Goal: Information Seeking & Learning: Learn about a topic

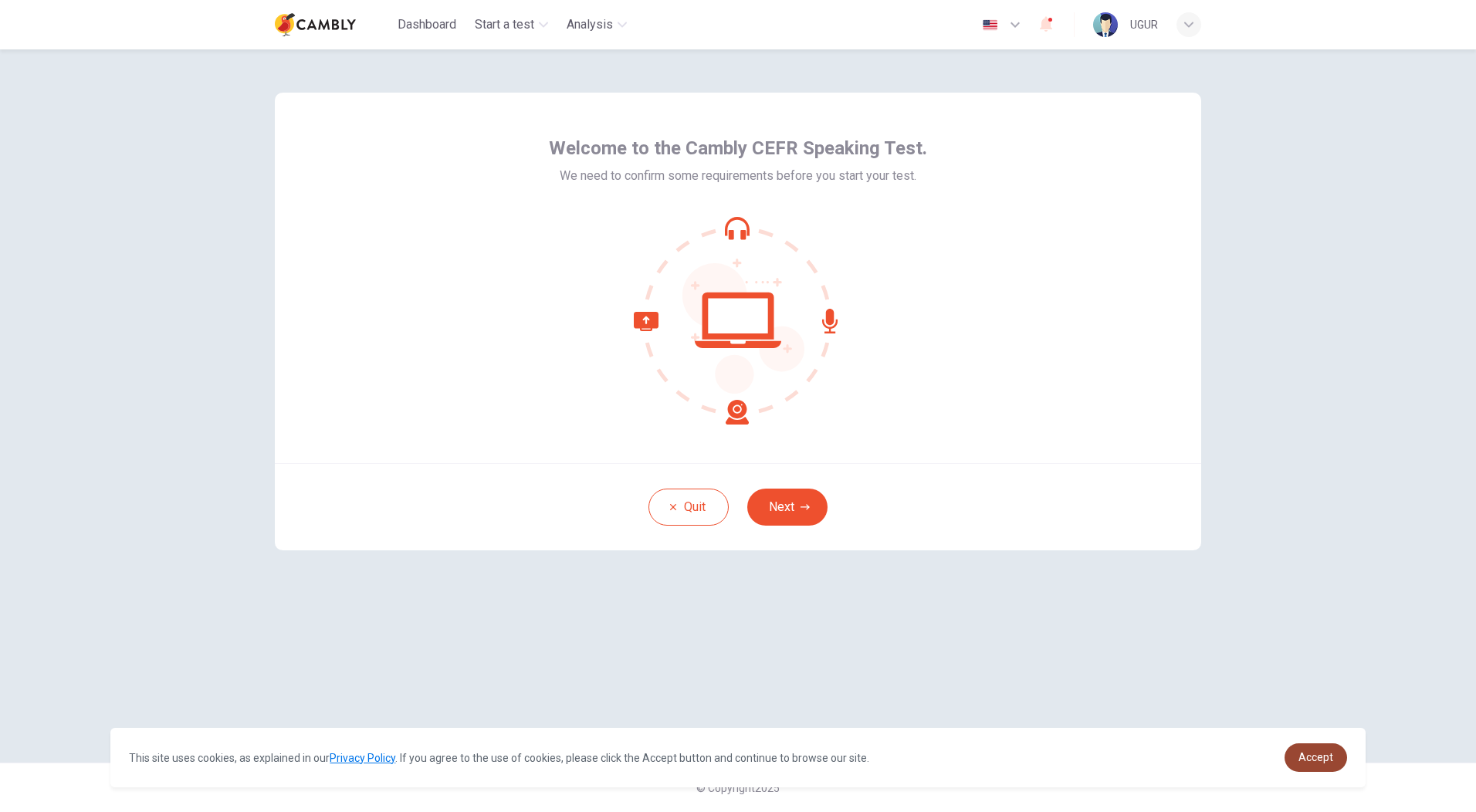
click at [1311, 767] on link "Accept" at bounding box center [1315, 757] width 62 height 29
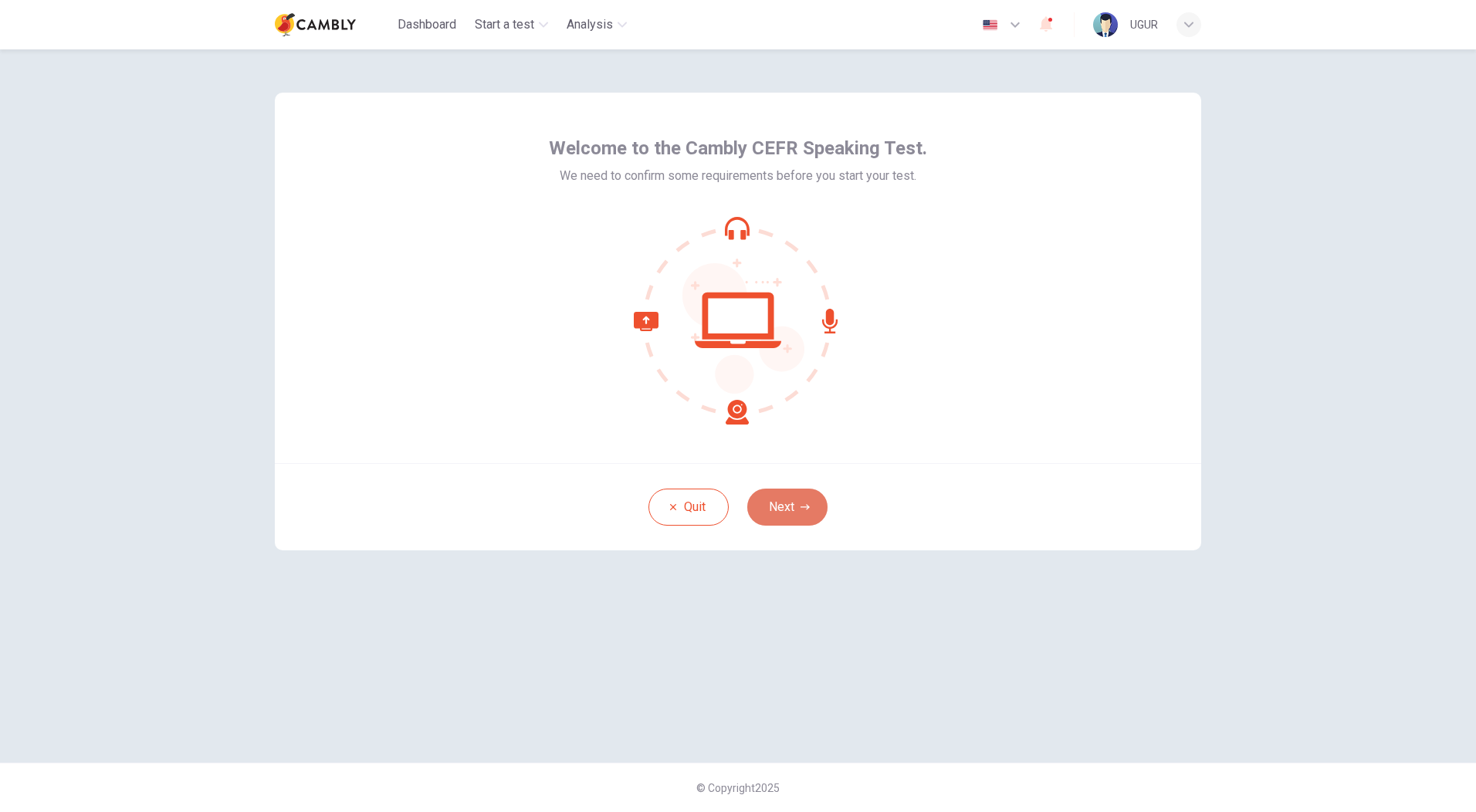
click at [799, 510] on button "Next" at bounding box center [787, 507] width 80 height 37
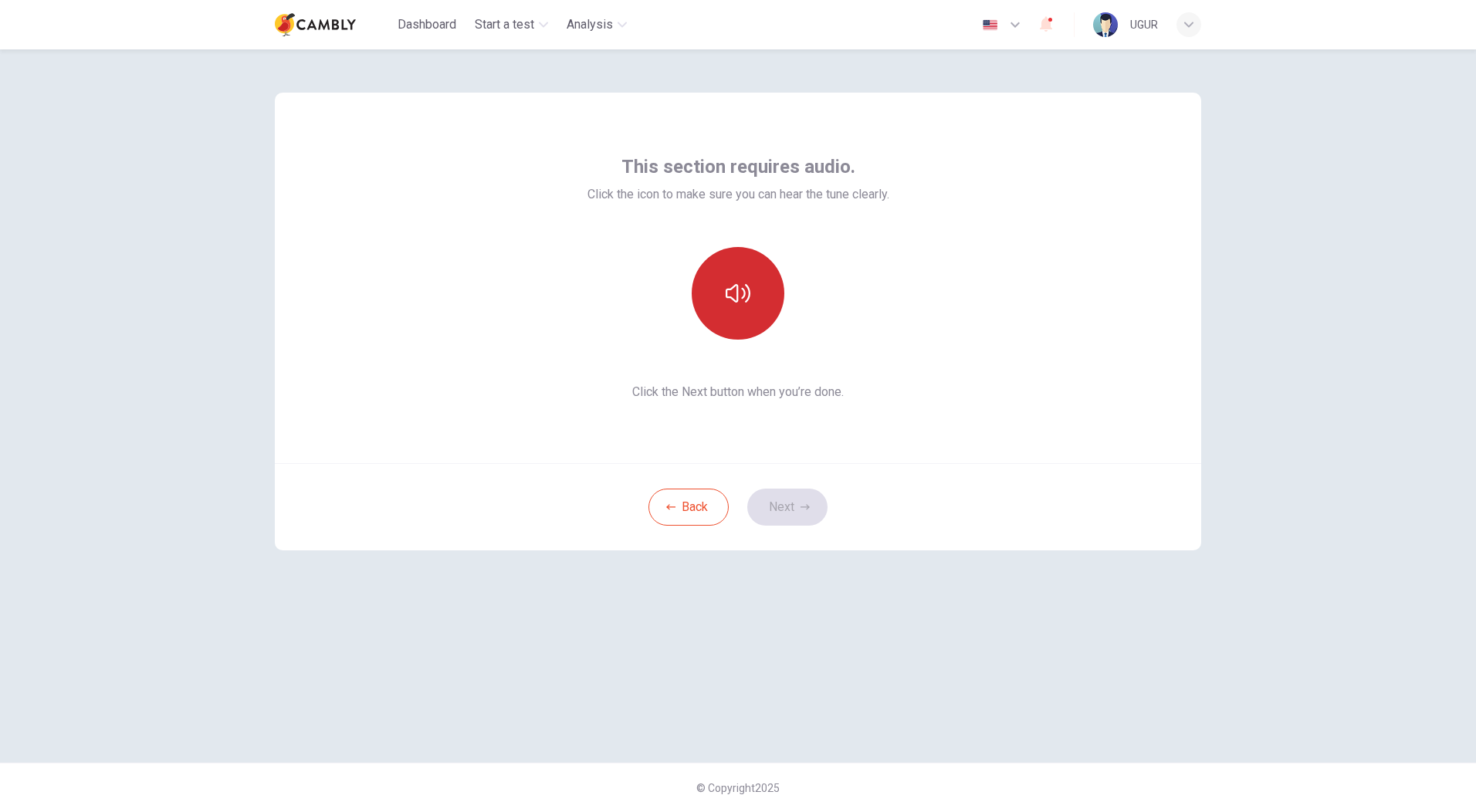
click at [737, 280] on button "button" at bounding box center [738, 294] width 93 height 93
click at [788, 505] on button "Next" at bounding box center [787, 507] width 80 height 37
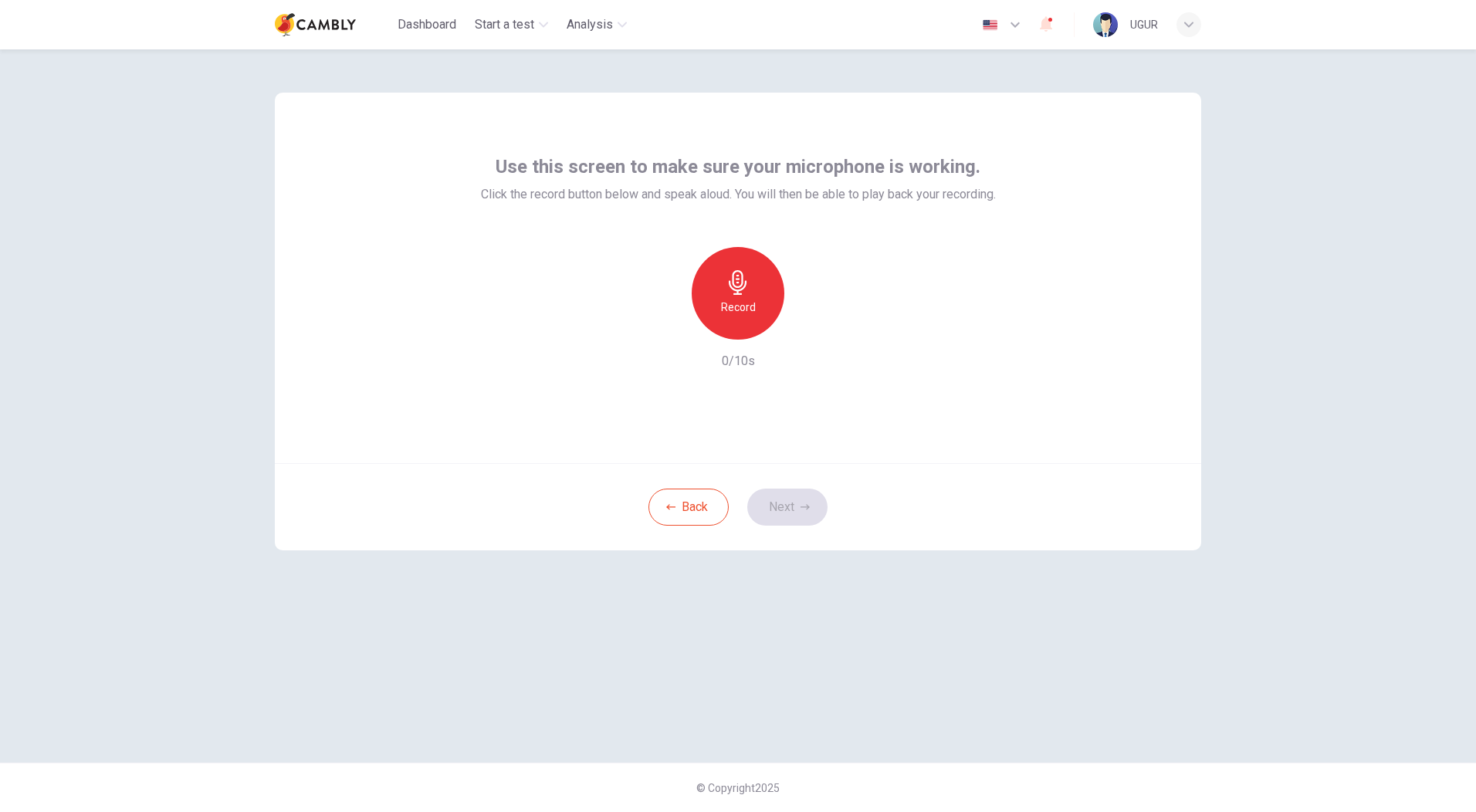
click at [742, 293] on icon "button" at bounding box center [738, 282] width 25 height 25
click at [812, 337] on div "button" at bounding box center [809, 327] width 25 height 25
click at [787, 514] on button "Next" at bounding box center [787, 507] width 80 height 37
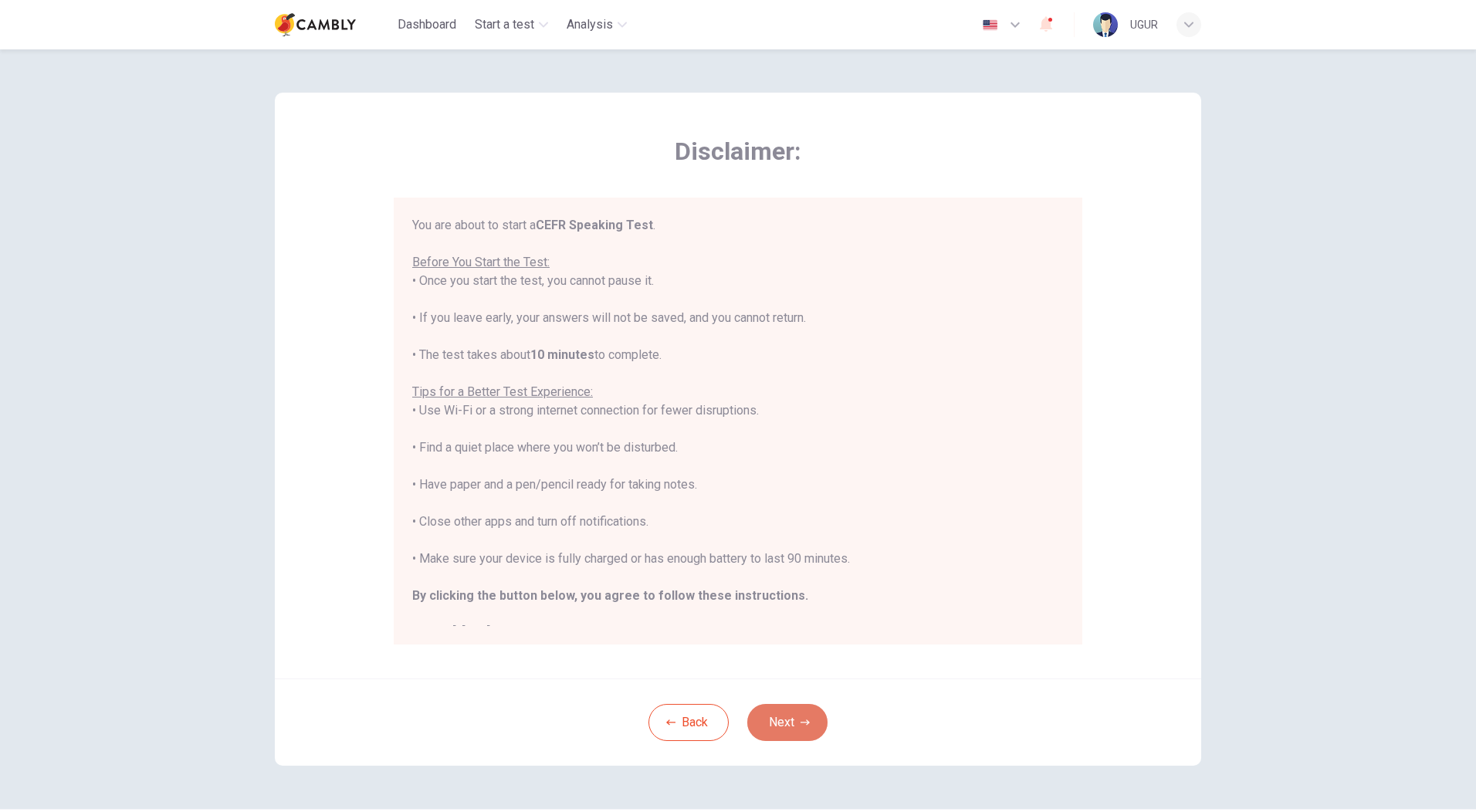
click at [798, 717] on button "Next" at bounding box center [787, 722] width 80 height 37
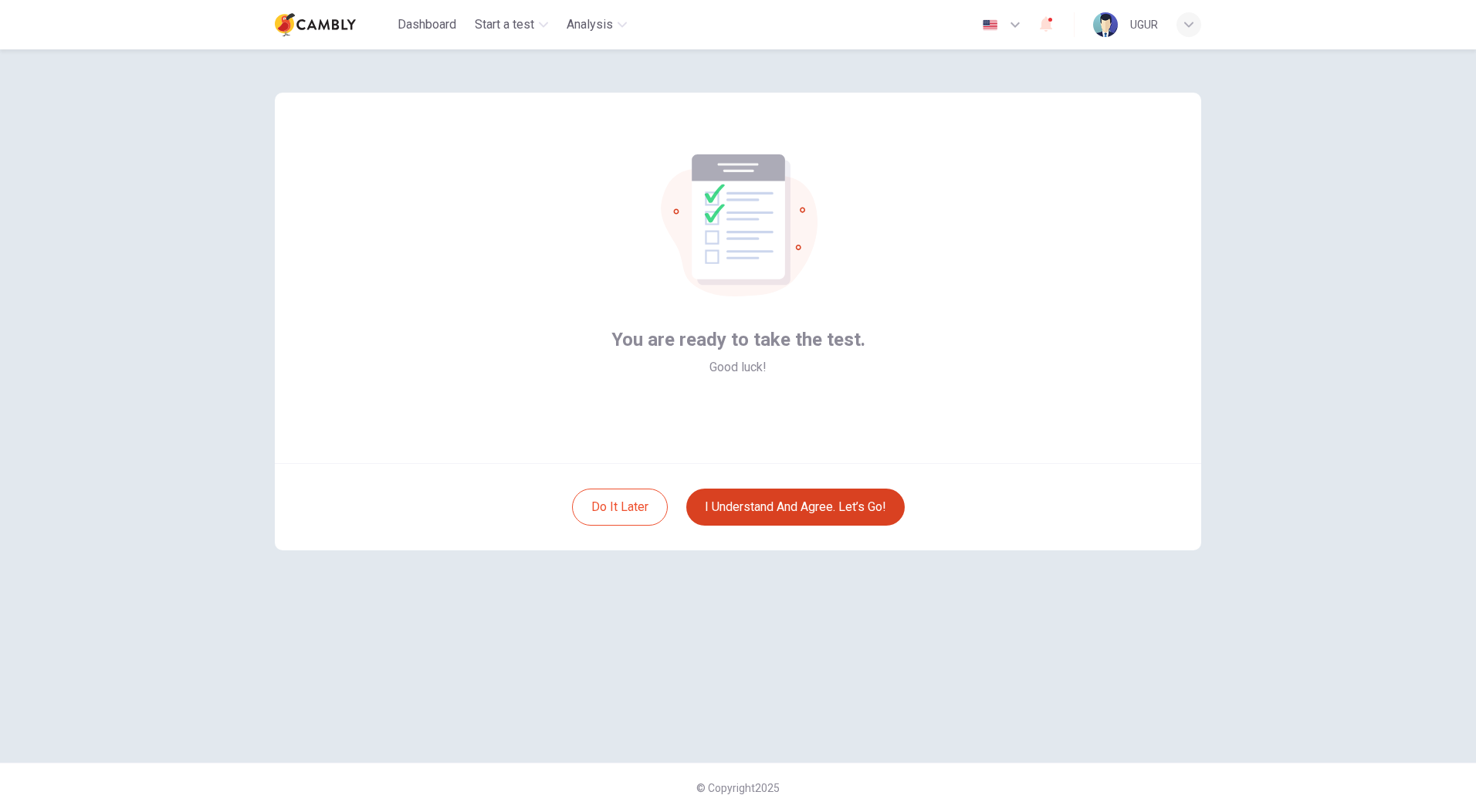
click at [825, 503] on button "I understand and agree. Let’s go!" at bounding box center [795, 507] width 218 height 37
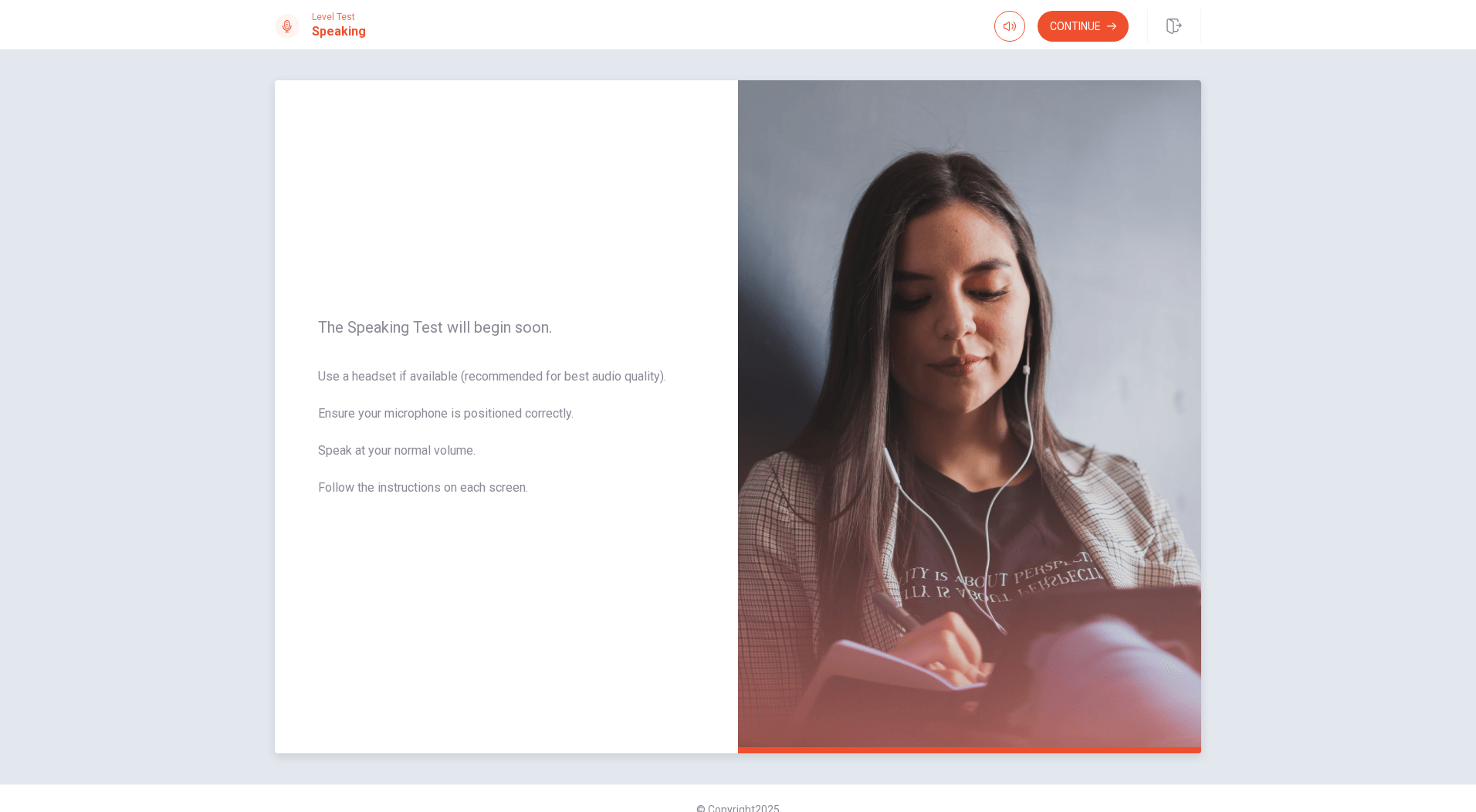
click at [880, 499] on img at bounding box center [969, 416] width 463 height 673
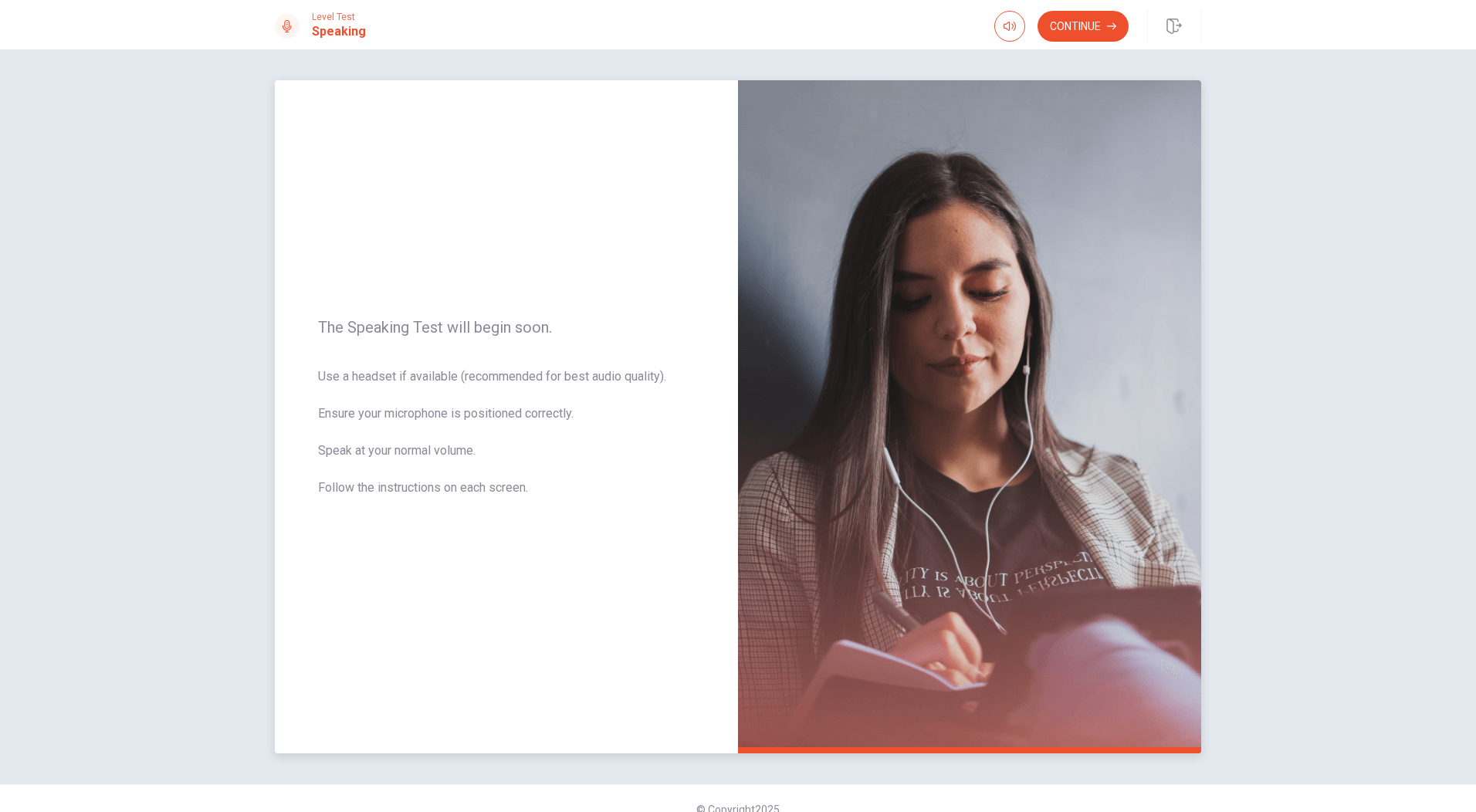
click at [880, 499] on img at bounding box center [969, 416] width 463 height 673
click at [651, 493] on span "Use a headset if available (recommended for best audio quality). Ensure your mi…" at bounding box center [506, 440] width 376 height 148
click at [651, 494] on span "Use a headset if available (recommended for best audio quality). Ensure your mi…" at bounding box center [506, 440] width 376 height 148
click at [834, 479] on img at bounding box center [969, 416] width 463 height 673
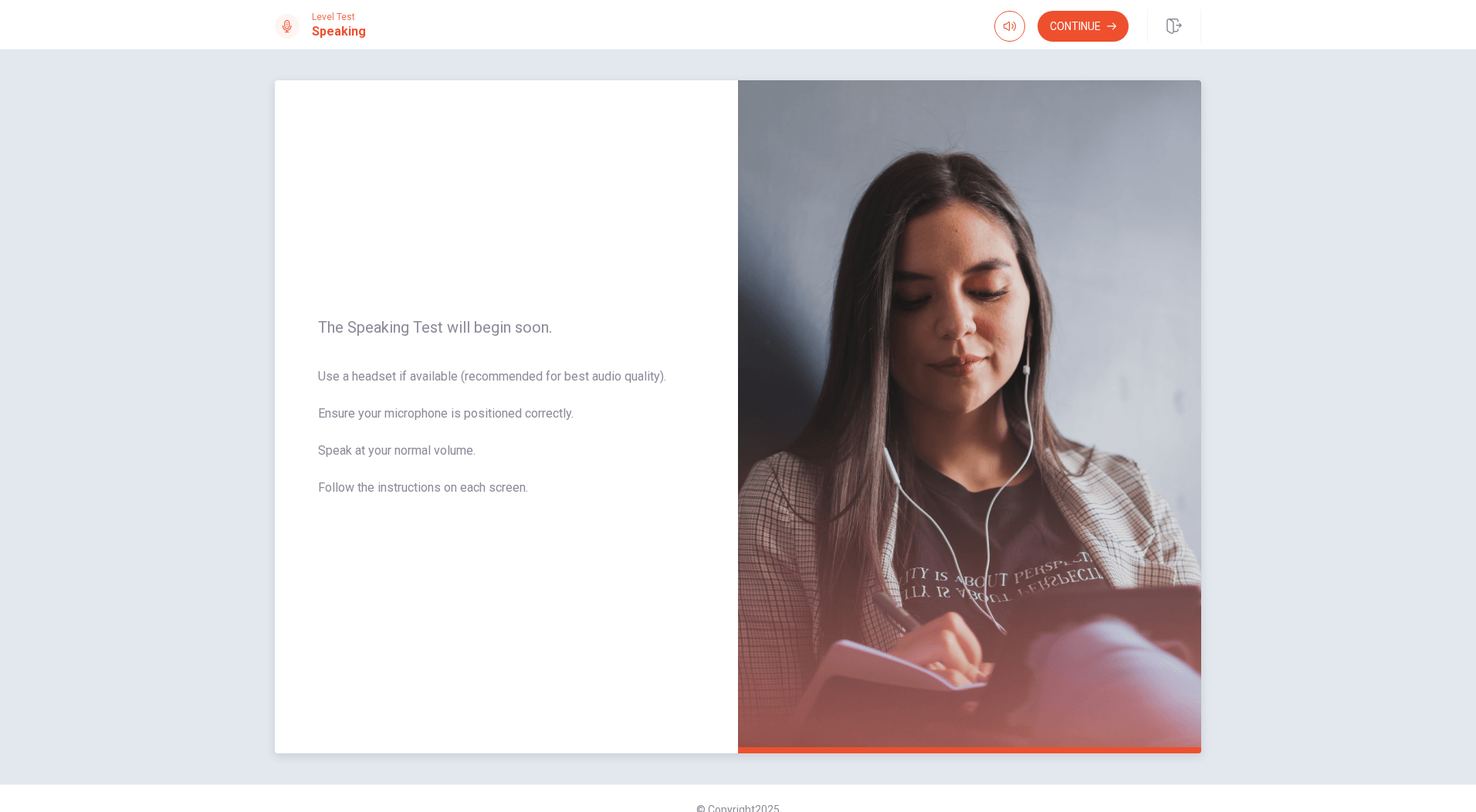
click at [834, 479] on img at bounding box center [969, 416] width 463 height 673
click at [1006, 20] on icon "button" at bounding box center [1009, 26] width 12 height 12
click at [1011, 27] on icon "button" at bounding box center [1009, 26] width 12 height 9
click at [1077, 25] on button "Continue" at bounding box center [1083, 26] width 91 height 31
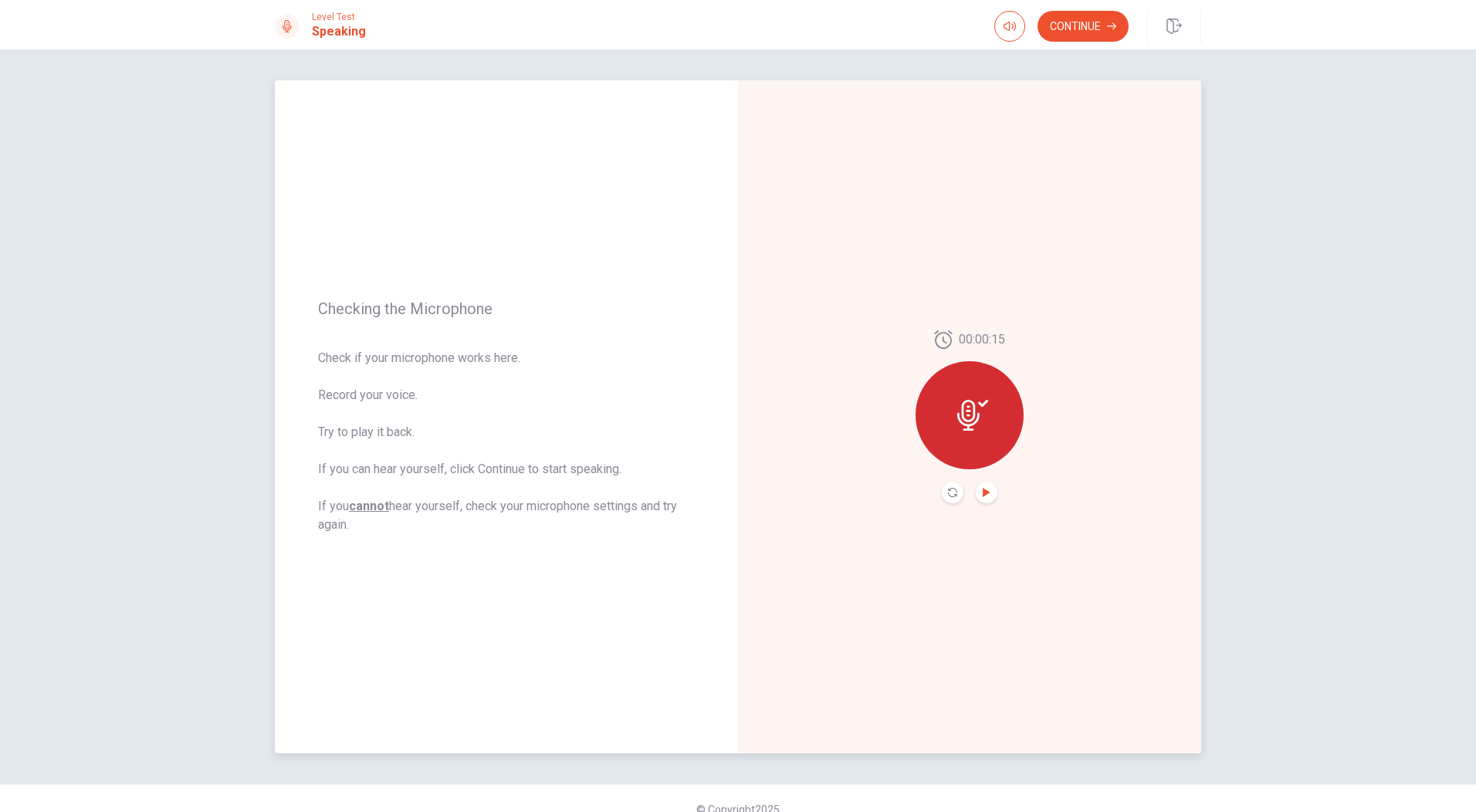
click at [986, 490] on icon "Play Audio" at bounding box center [986, 492] width 9 height 9
click at [1090, 21] on button "Continue" at bounding box center [1083, 26] width 91 height 31
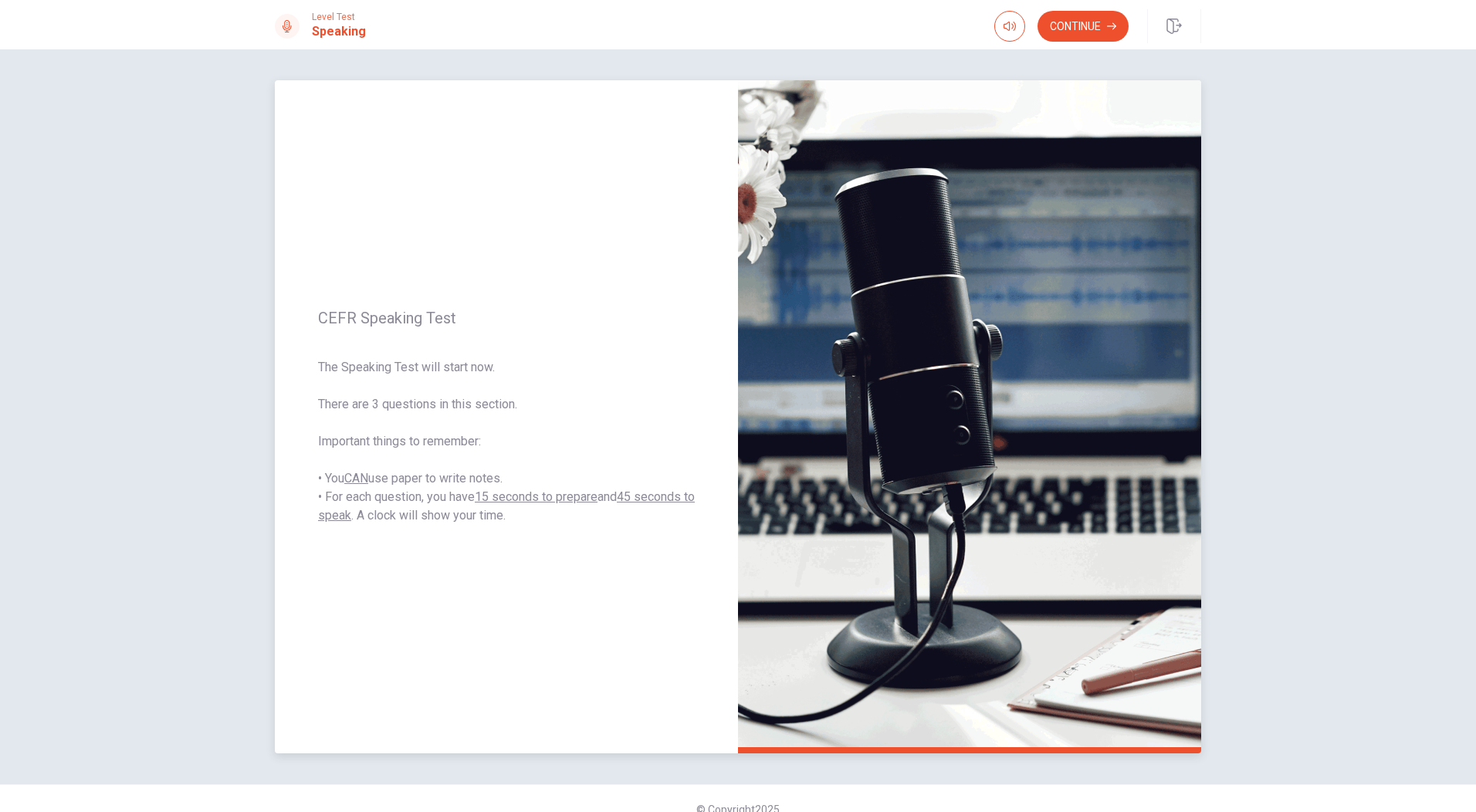
click at [946, 362] on img at bounding box center [969, 416] width 463 height 673
click at [1003, 16] on button "button" at bounding box center [1009, 26] width 31 height 31
click at [1070, 31] on button "Continue" at bounding box center [1083, 26] width 91 height 31
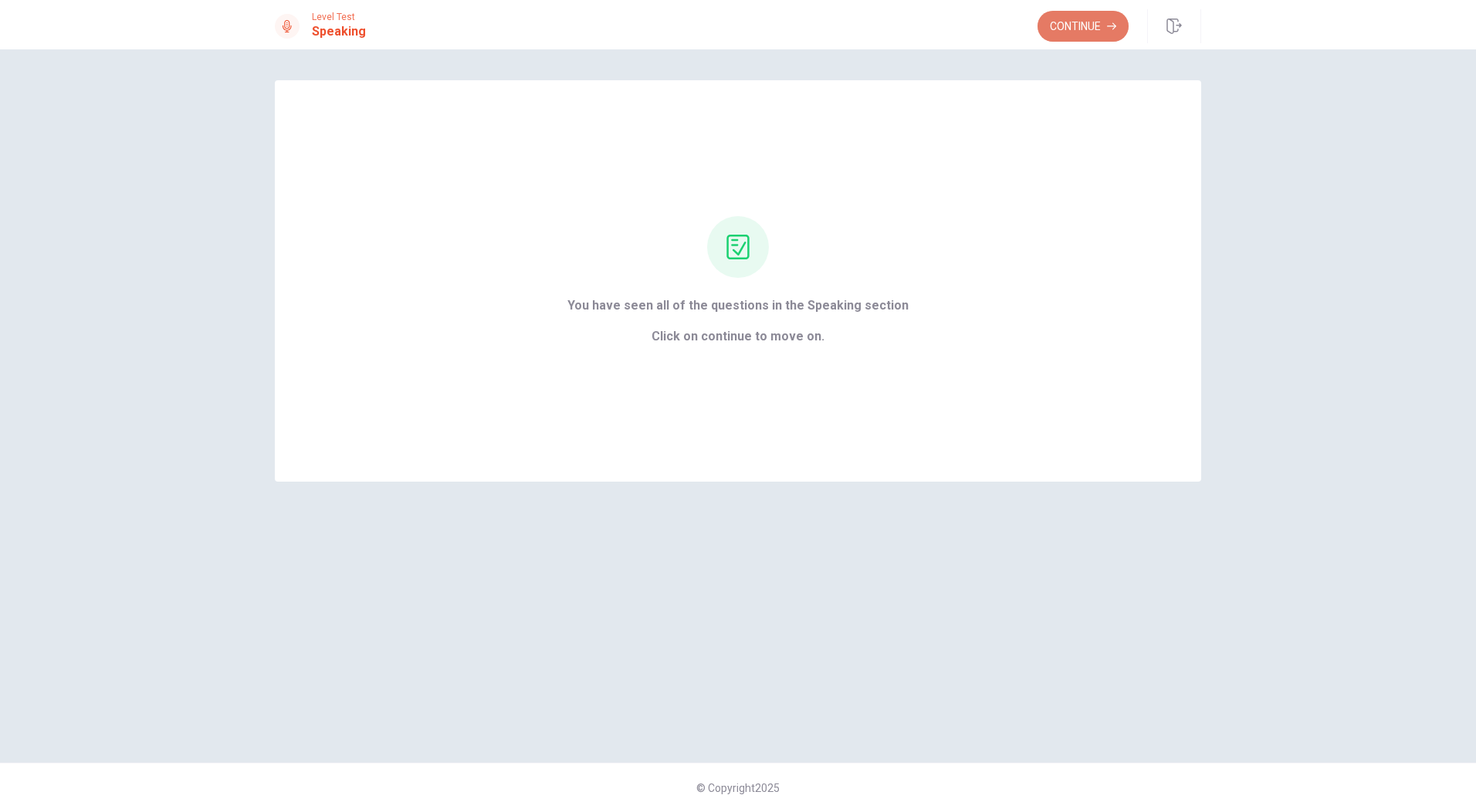
click at [1076, 22] on button "Continue" at bounding box center [1083, 26] width 91 height 31
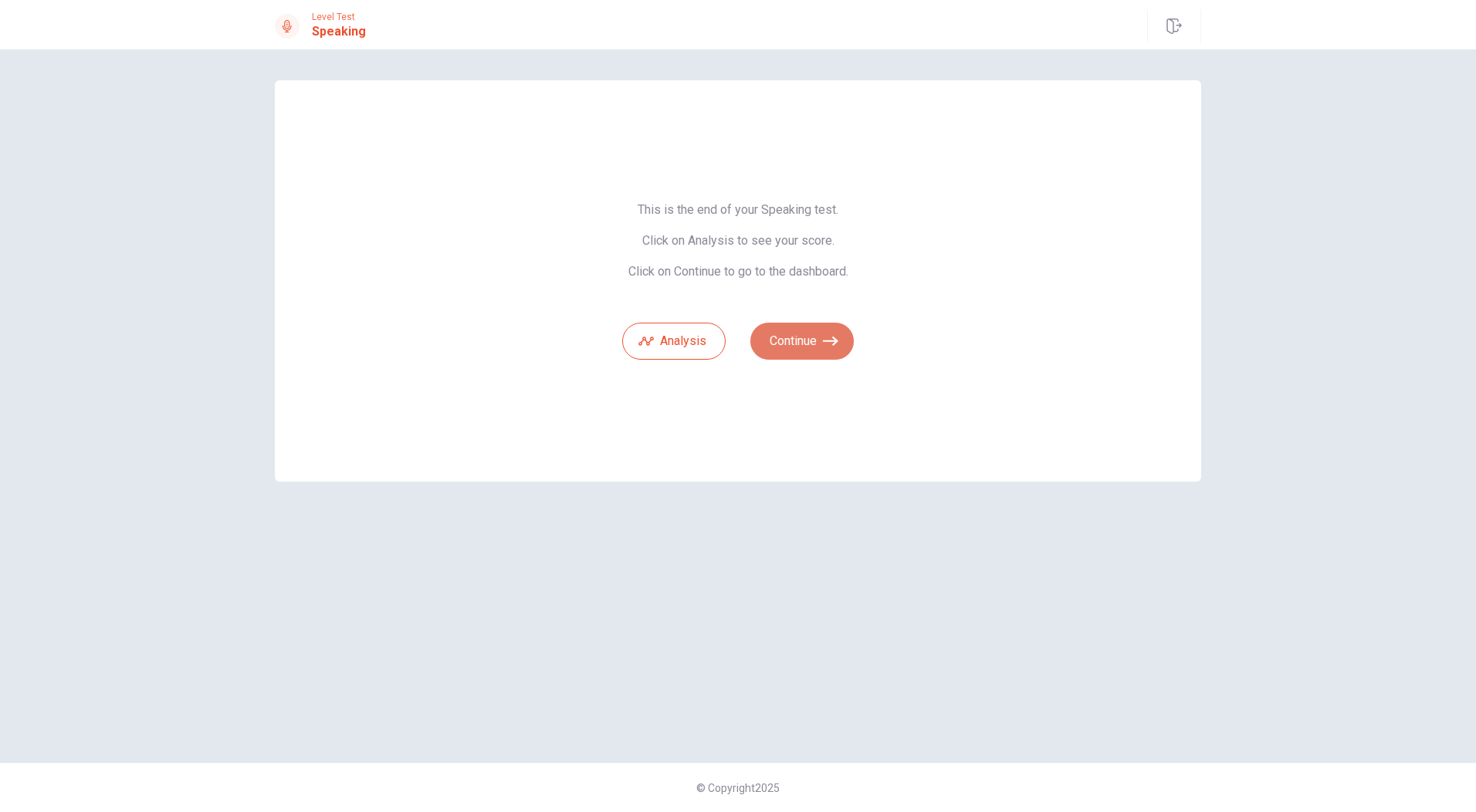
click at [801, 340] on button "Continue" at bounding box center [801, 341] width 103 height 37
